Goal: Information Seeking & Learning: Check status

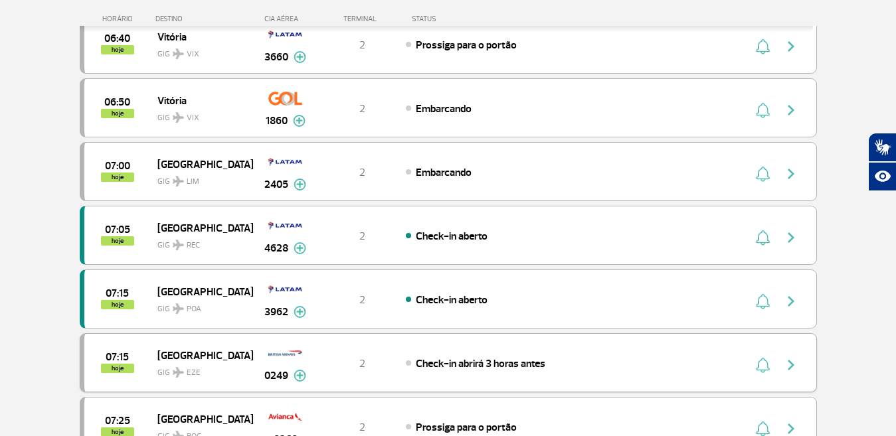
scroll to position [797, 0]
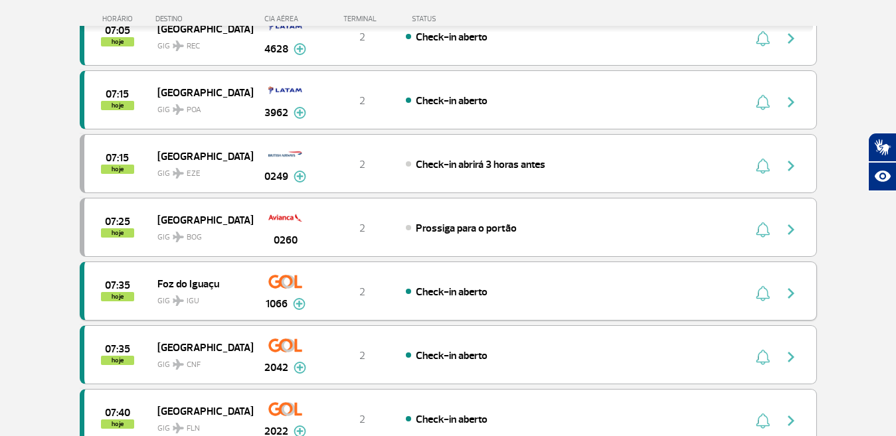
click at [486, 280] on div "07:35 hoje [GEOGRAPHIC_DATA] GIG IGU 1066 2 Check-in aberto Parcerias: Air Fran…" at bounding box center [448, 291] width 737 height 59
click at [545, 305] on div "07:35 hoje [GEOGRAPHIC_DATA] GIG IGU 1066 2 Check-in aberto Parcerias: Air Fran…" at bounding box center [448, 291] width 737 height 59
drag, startPoint x: 565, startPoint y: 279, endPoint x: 587, endPoint y: 297, distance: 27.8
click at [587, 297] on div "07:35 hoje [GEOGRAPHIC_DATA] GIG IGU 1066 2 Check-in aberto Parcerias: Air Fran…" at bounding box center [448, 291] width 737 height 59
click at [587, 297] on div "Check-in aberto" at bounding box center [552, 291] width 293 height 15
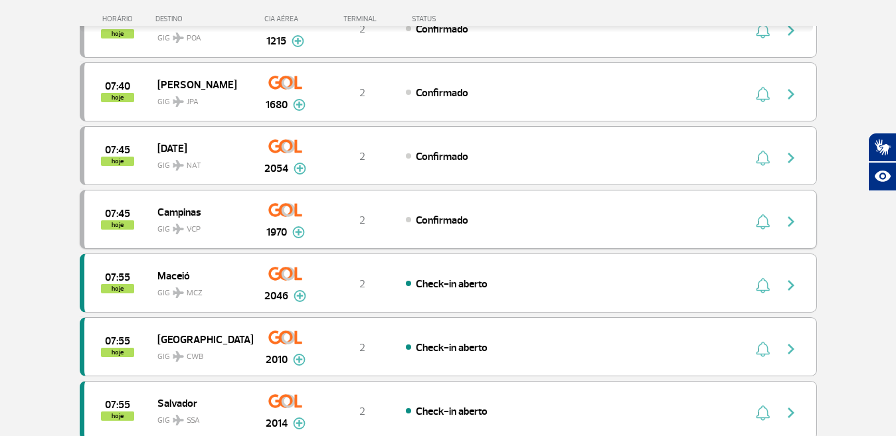
scroll to position [1329, 0]
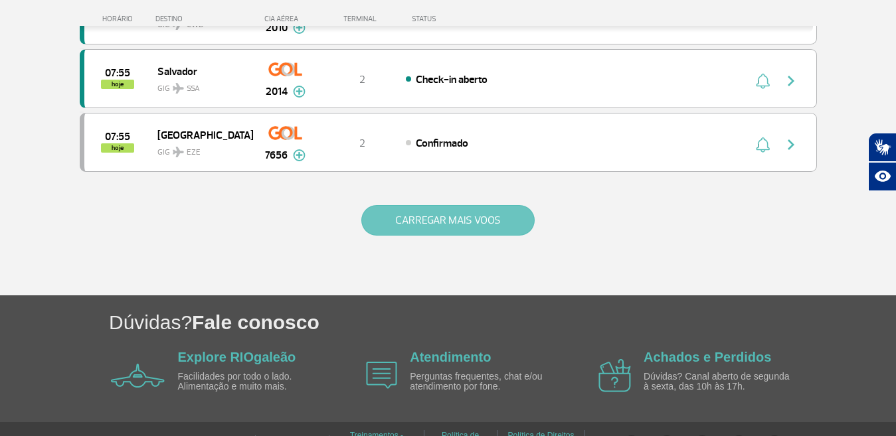
click at [469, 218] on button "CARREGAR MAIS VOOS" at bounding box center [447, 220] width 173 height 31
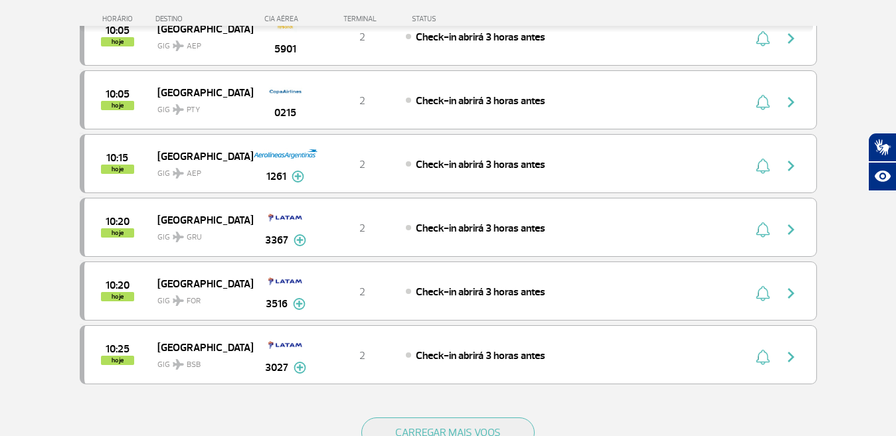
scroll to position [2458, 0]
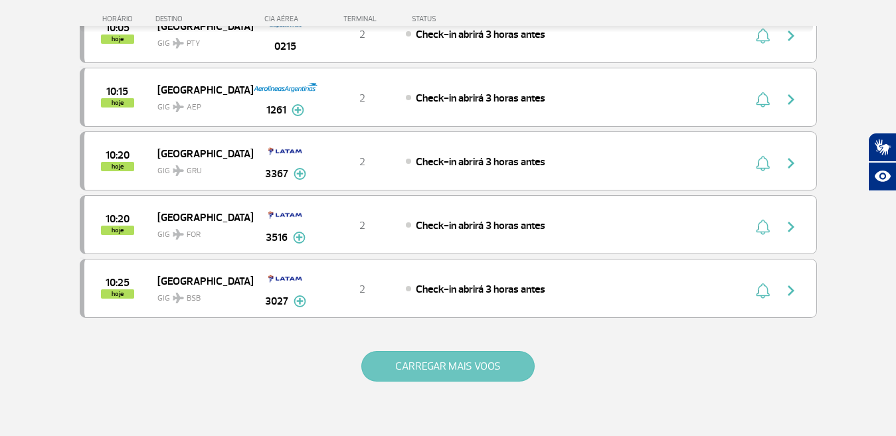
click at [474, 363] on button "CARREGAR MAIS VOOS" at bounding box center [447, 366] width 173 height 31
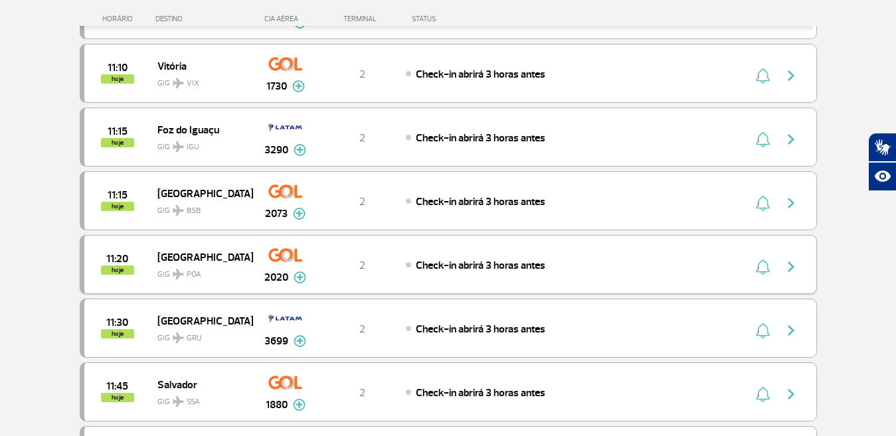
scroll to position [3065, 0]
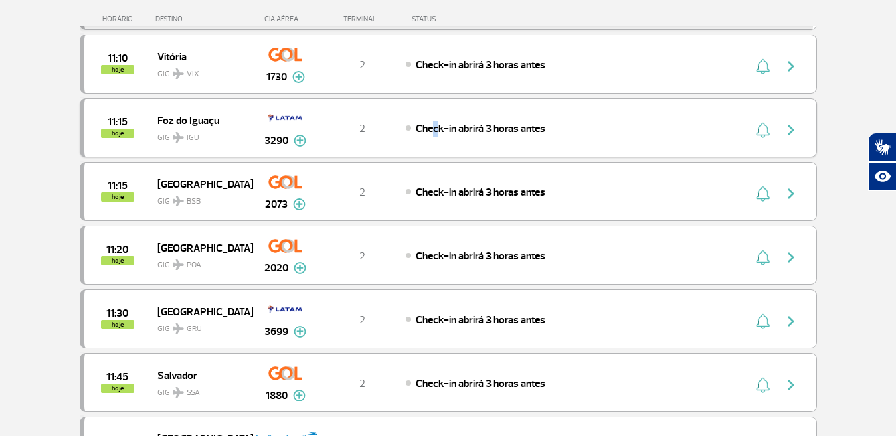
click at [432, 116] on div "11:15 hoje Foz do Iguaçu GIG IGU 3290 2 Check-in abrirá 3 horas antes Parcerias…" at bounding box center [448, 127] width 737 height 59
click at [583, 106] on div "11:15 hoje Foz do Iguaçu GIG IGU 3290 2 Check-in abrirá 3 horas antes Parcerias…" at bounding box center [448, 127] width 737 height 59
drag, startPoint x: 607, startPoint y: 117, endPoint x: 627, endPoint y: 135, distance: 26.8
click at [627, 135] on div "11:15 hoje Foz do Iguaçu GIG IGU 3290 2 Check-in abrirá 3 horas antes Parcerias…" at bounding box center [448, 127] width 737 height 59
drag, startPoint x: 626, startPoint y: 132, endPoint x: 624, endPoint y: 111, distance: 20.7
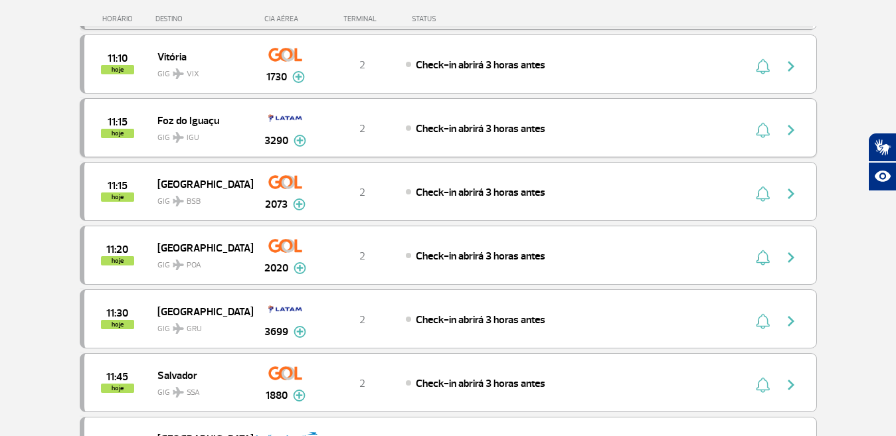
click at [625, 128] on div "Check-in abrirá 3 horas antes" at bounding box center [552, 128] width 293 height 15
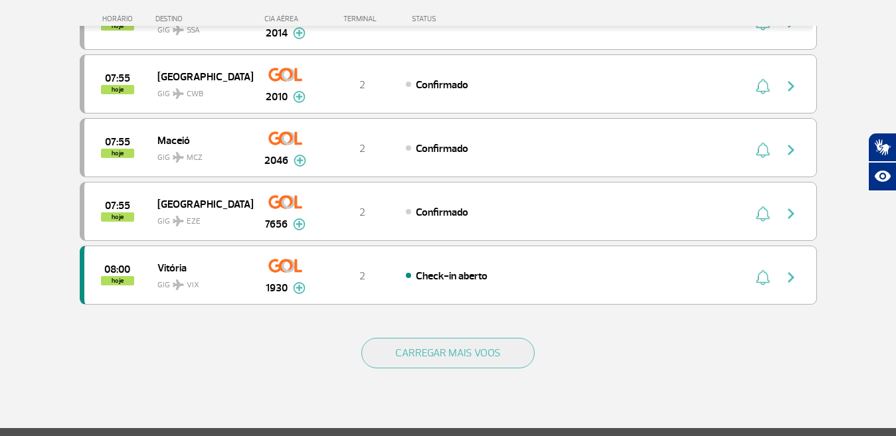
scroll to position [1363, 0]
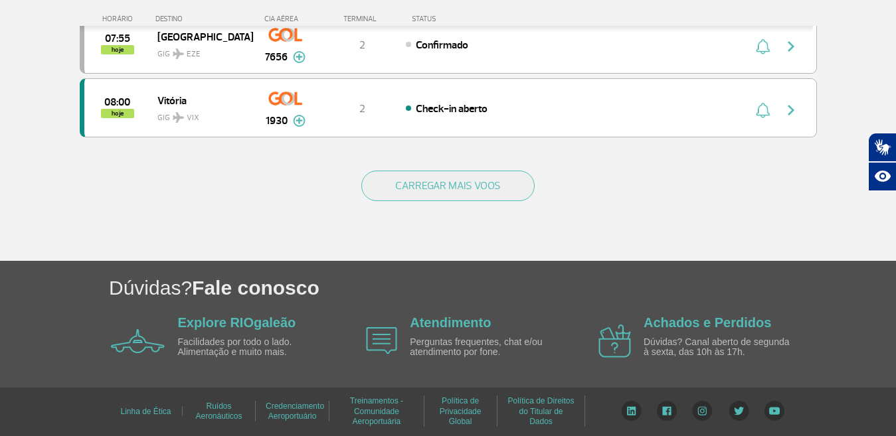
click at [472, 168] on div "CARREGAR MAIS VOOS" at bounding box center [448, 207] width 737 height 107
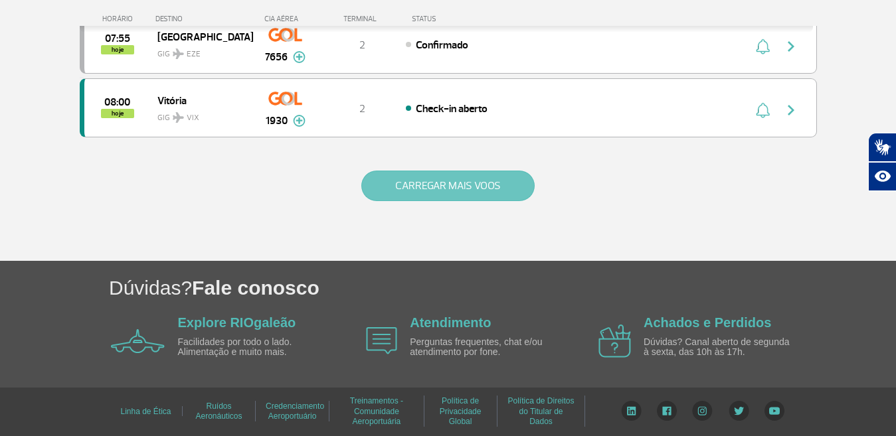
click at [470, 181] on button "CARREGAR MAIS VOOS" at bounding box center [447, 186] width 173 height 31
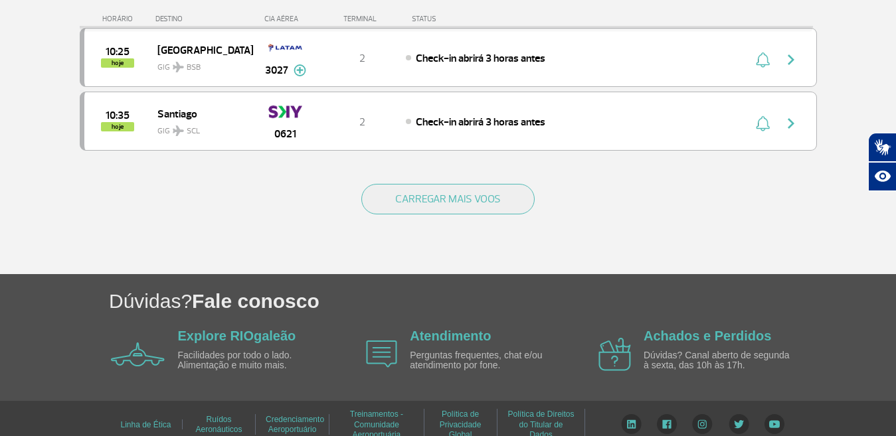
scroll to position [2638, 0]
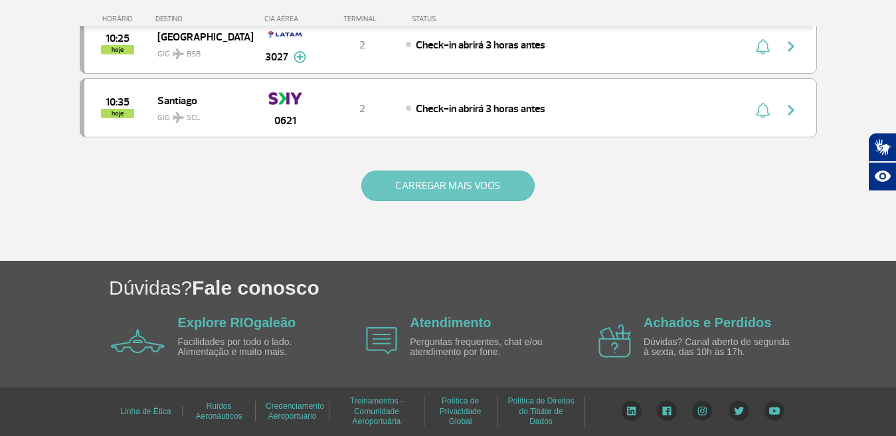
click at [460, 194] on button "CARREGAR MAIS VOOS" at bounding box center [447, 186] width 173 height 31
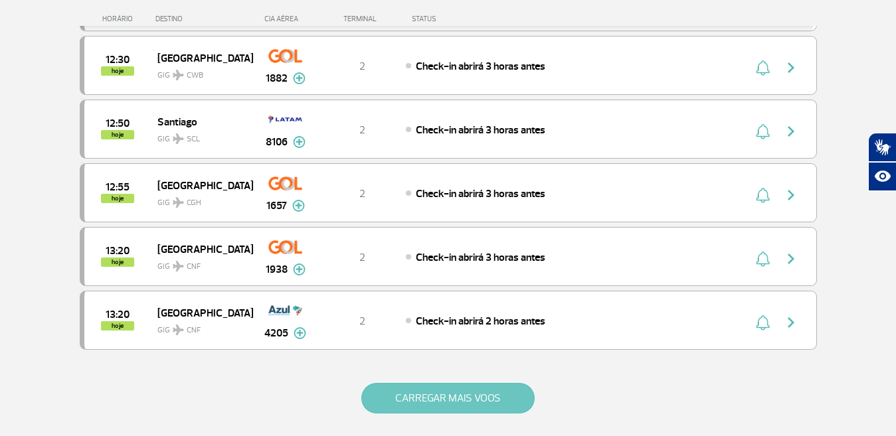
scroll to position [3914, 0]
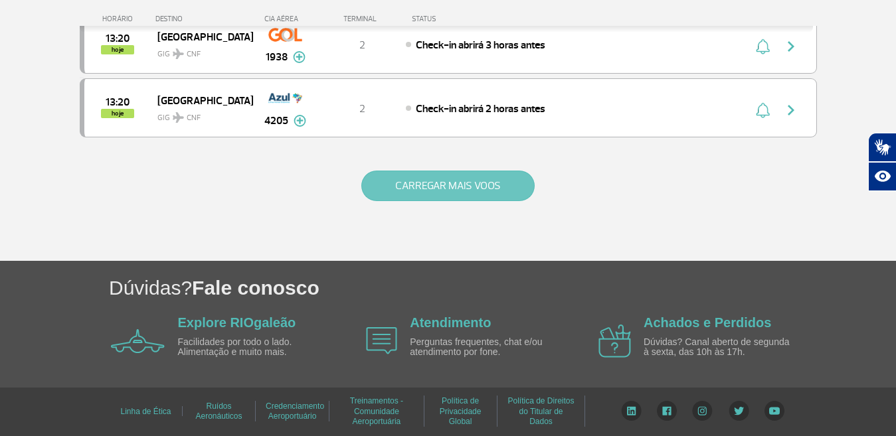
click at [460, 194] on button "CARREGAR MAIS VOOS" at bounding box center [447, 186] width 173 height 31
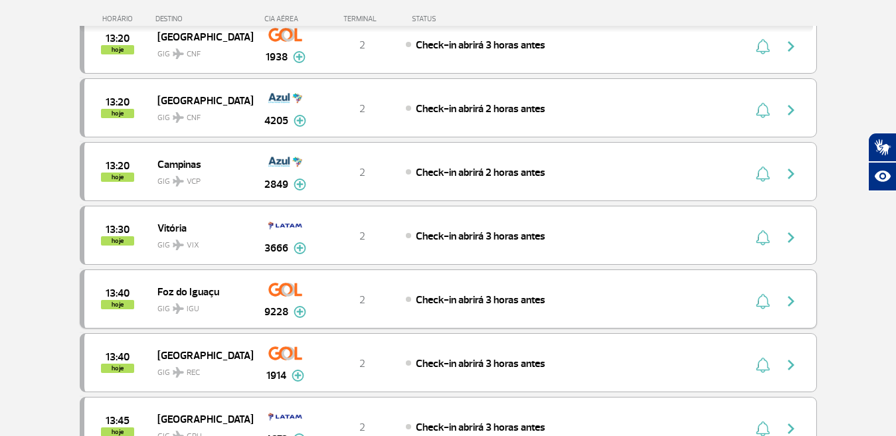
click at [434, 305] on span "Check-in abrirá 3 horas antes" at bounding box center [481, 300] width 130 height 13
